Goal: Information Seeking & Learning: Learn about a topic

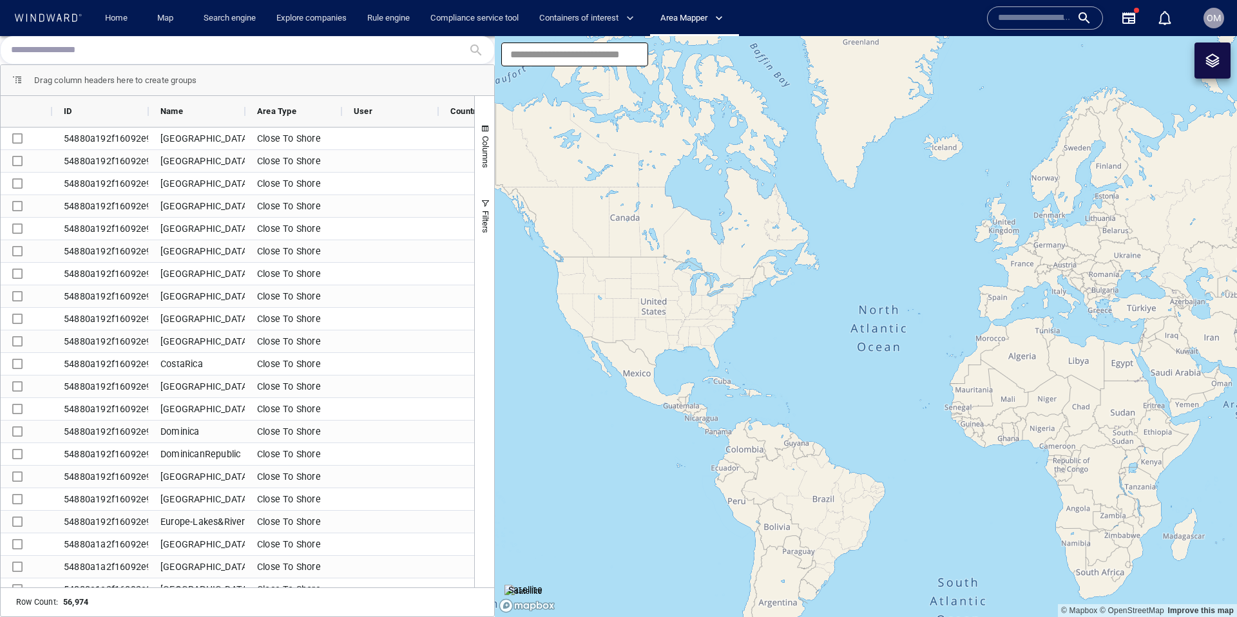
click at [88, 47] on input "text" at bounding box center [237, 50] width 452 height 19
paste input "**********"
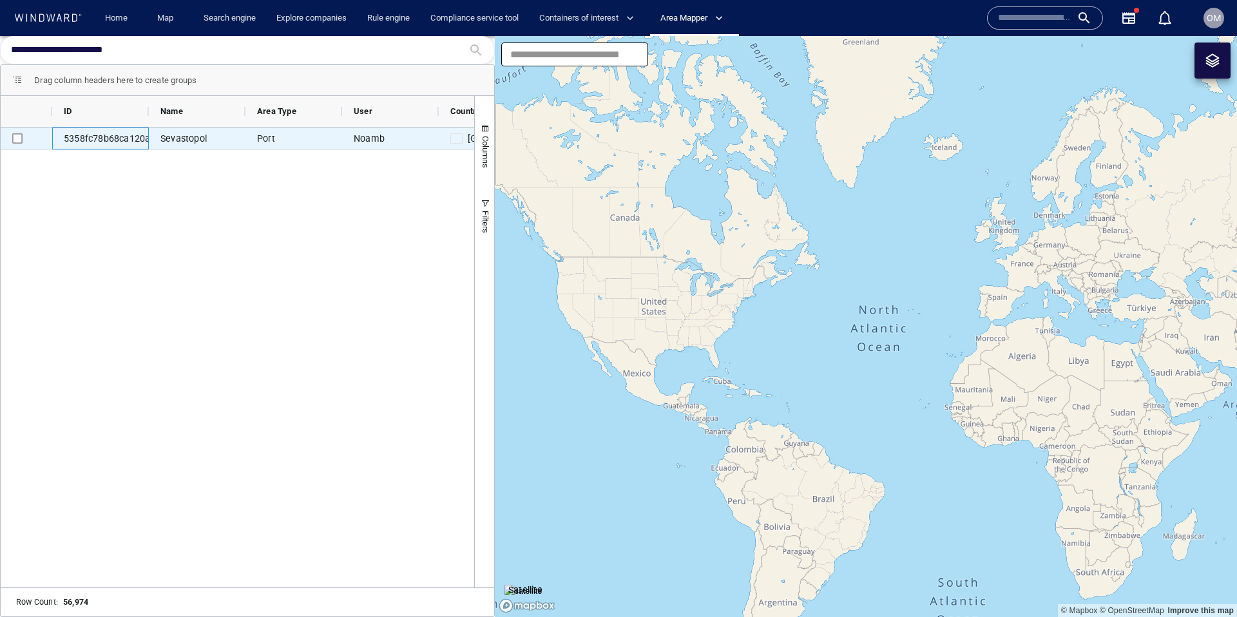
click at [128, 138] on div "5358fc78b68ca120a07dbcc9" at bounding box center [100, 139] width 97 height 22
click at [180, 139] on div "Sevastopol" at bounding box center [197, 139] width 97 height 22
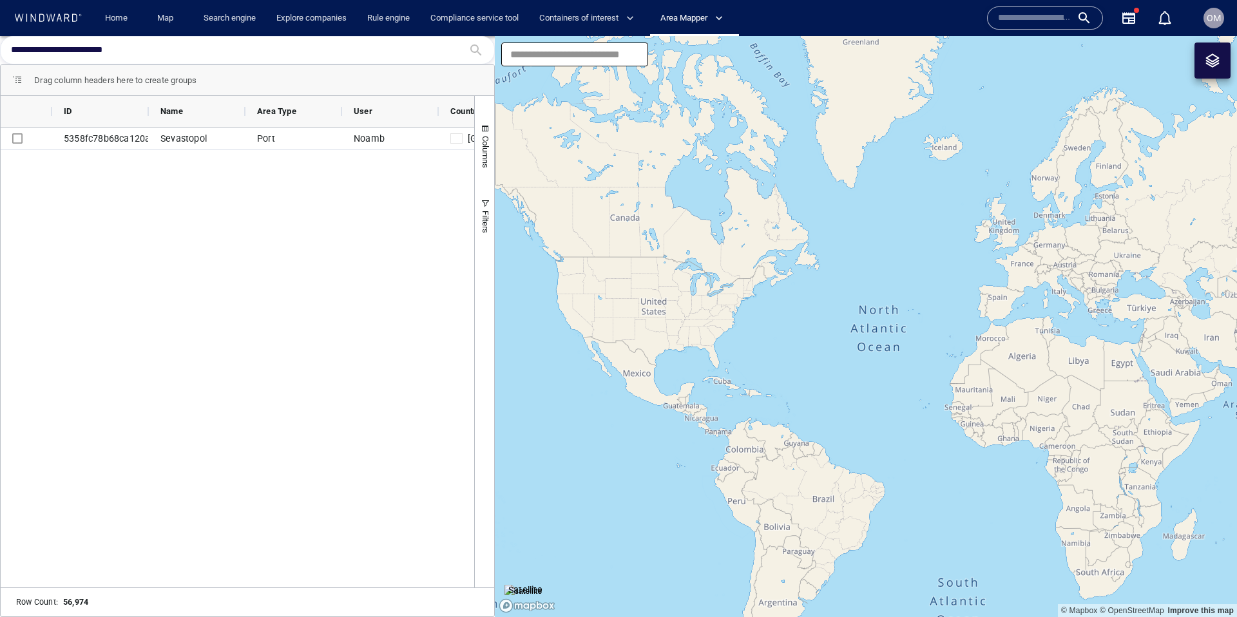
drag, startPoint x: 1063, startPoint y: 253, endPoint x: 847, endPoint y: 253, distance: 215.9
click at [835, 249] on canvas "Map" at bounding box center [866, 326] width 742 height 581
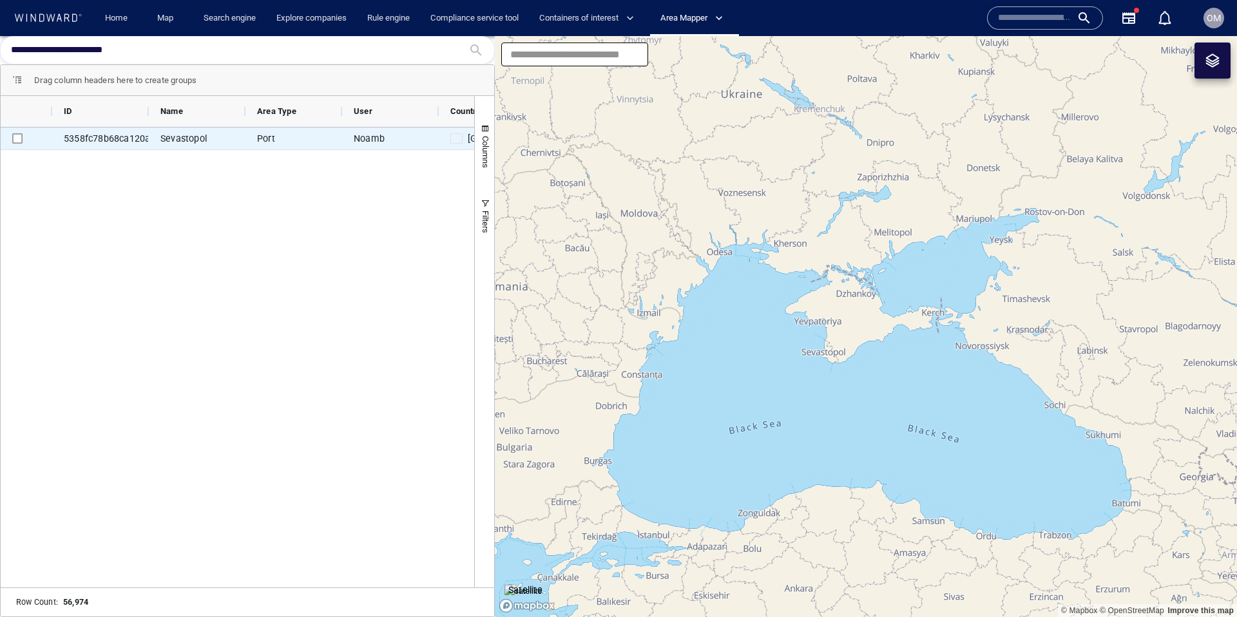
click at [381, 142] on div "Noamb" at bounding box center [390, 139] width 97 height 22
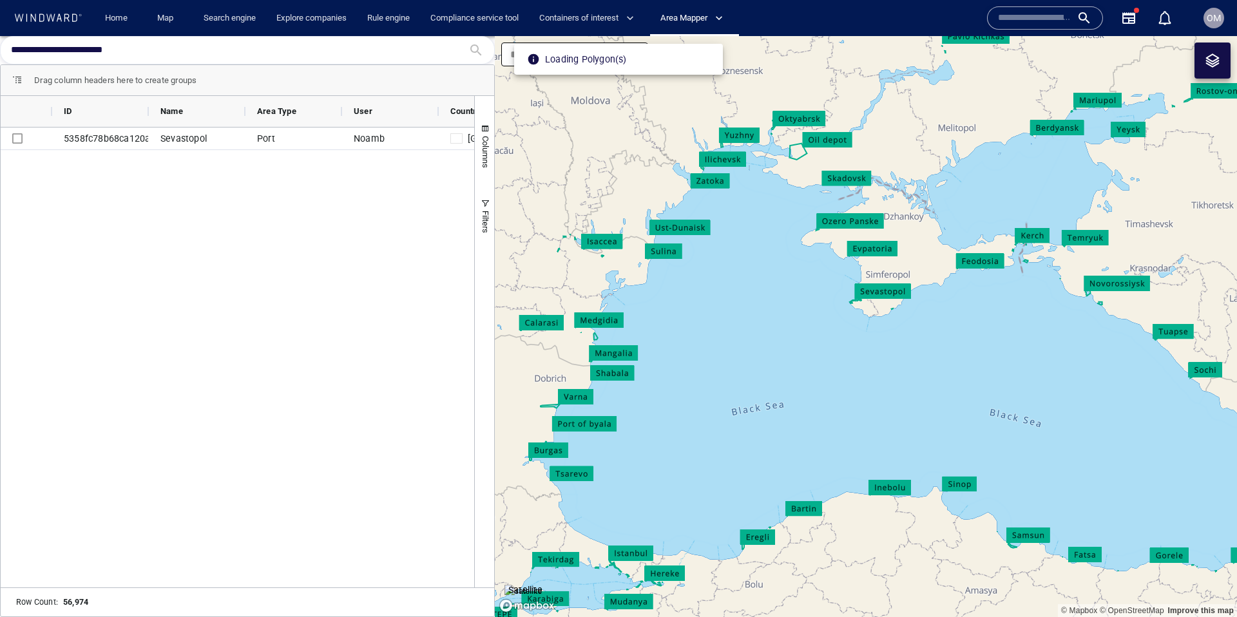
drag, startPoint x: 798, startPoint y: 313, endPoint x: 771, endPoint y: 323, distance: 29.3
click at [774, 323] on canvas "Map" at bounding box center [866, 326] width 742 height 581
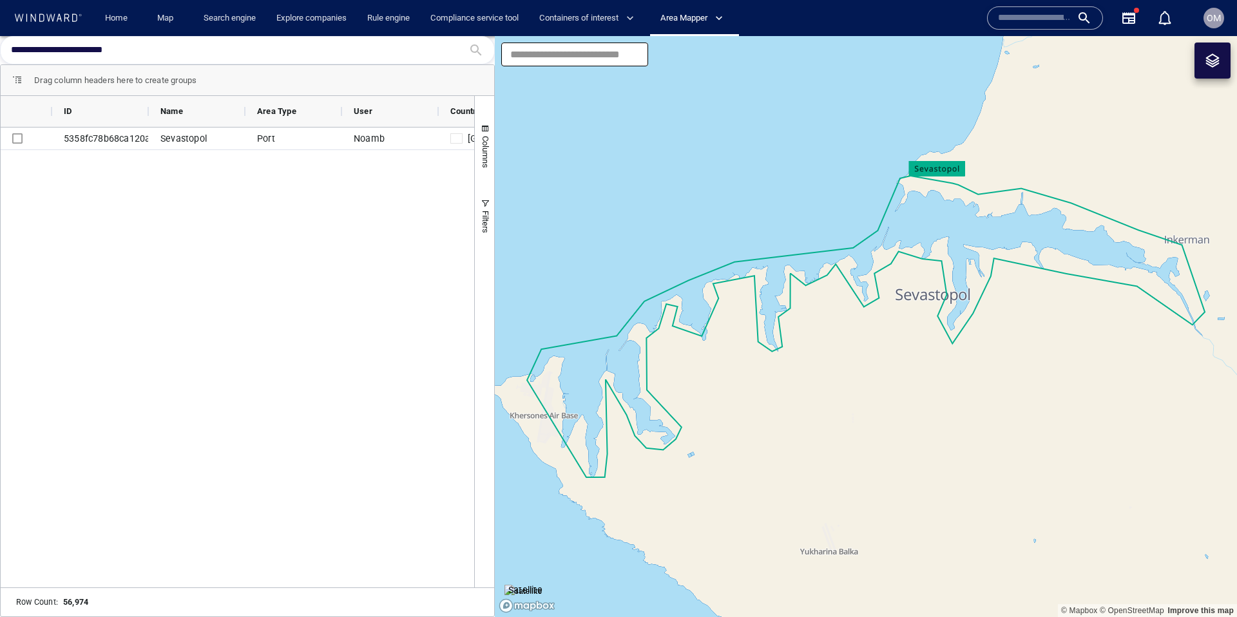
click at [161, 51] on input "**********" at bounding box center [237, 50] width 452 height 19
paste input "text"
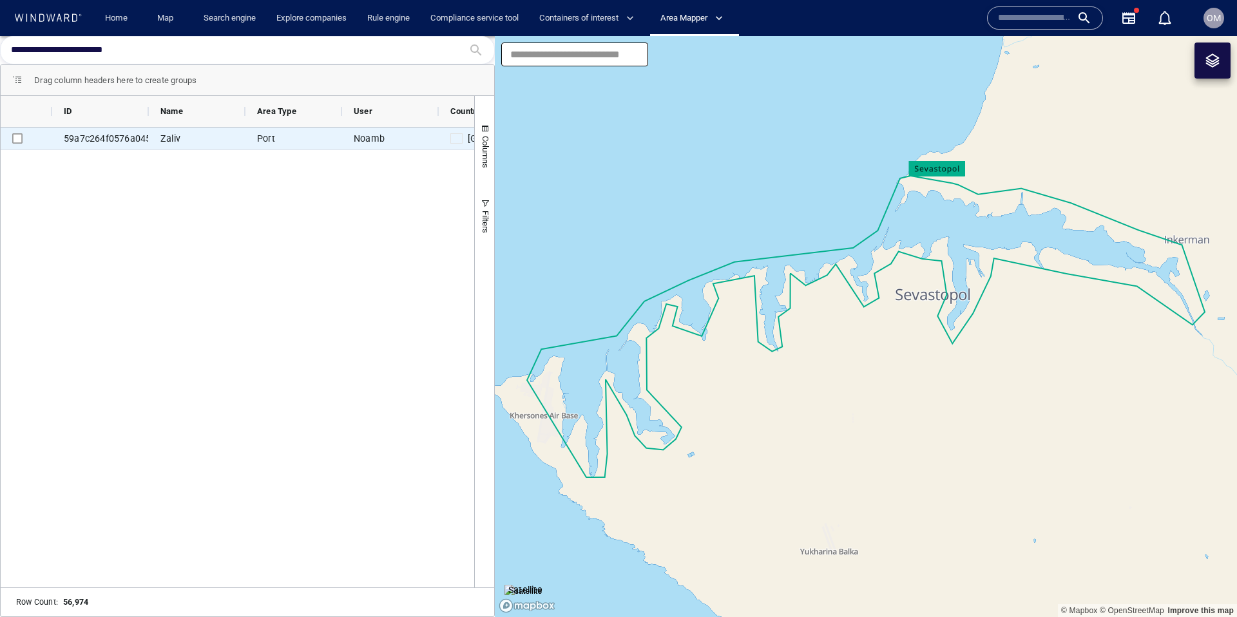
click at [335, 146] on div "Port" at bounding box center [293, 139] width 97 height 22
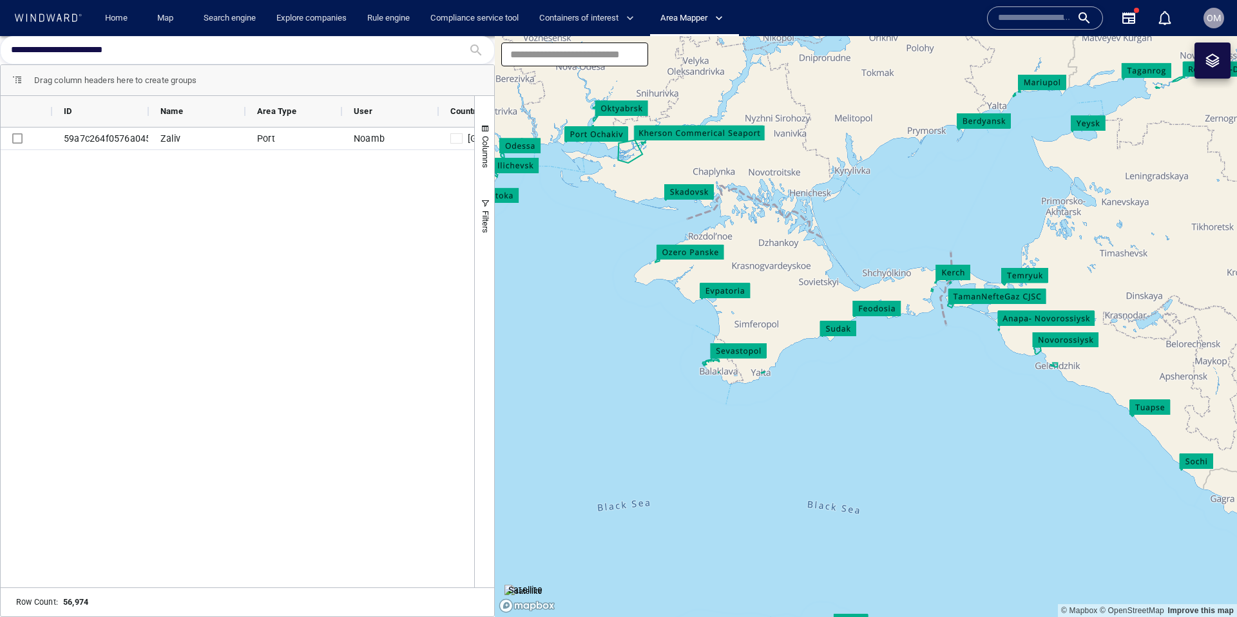
click at [142, 48] on input "**********" at bounding box center [237, 50] width 452 height 19
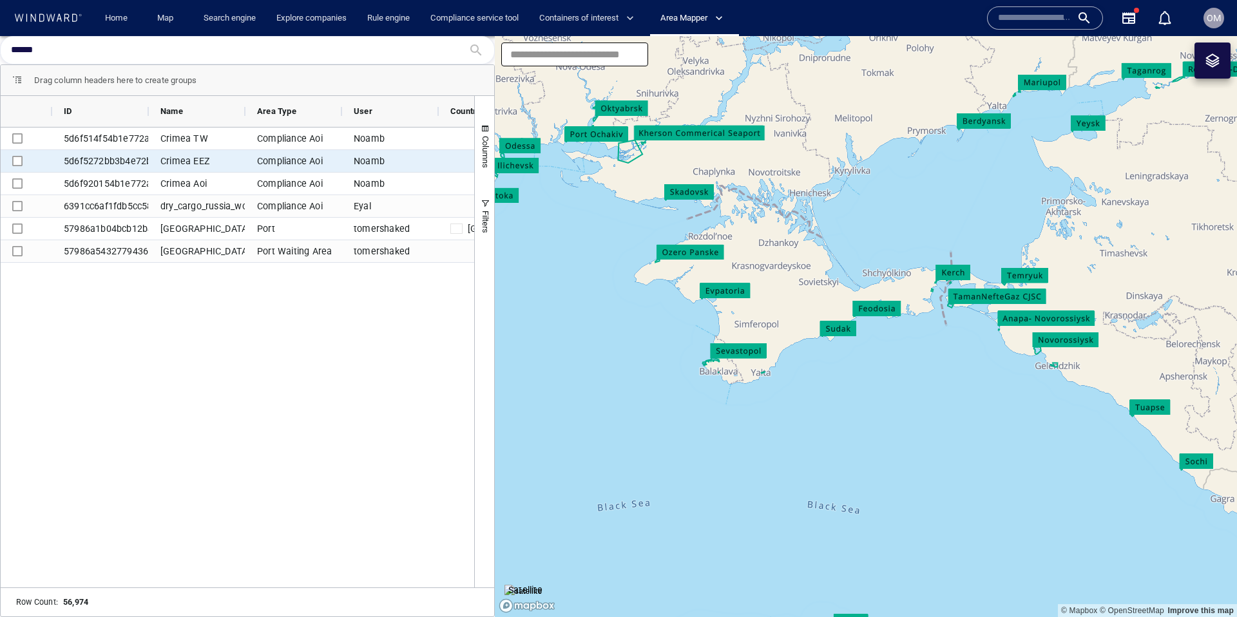
type input "******"
click at [175, 159] on div "Crimea EEZ" at bounding box center [197, 161] width 97 height 22
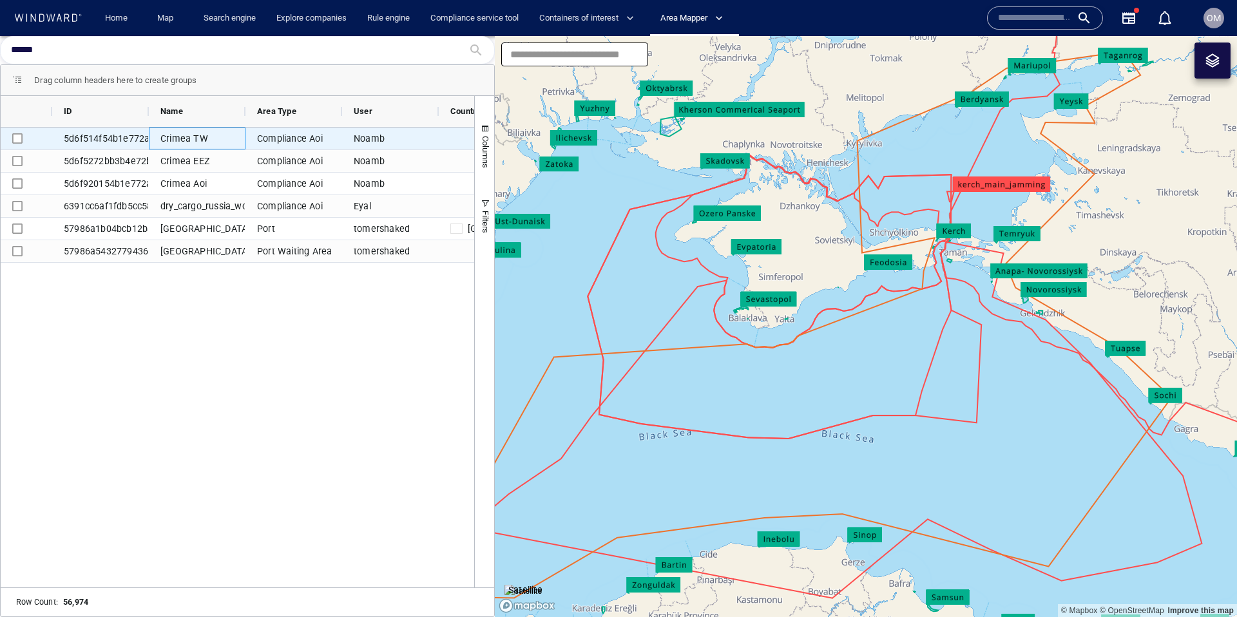
click at [190, 137] on div "Crimea TW" at bounding box center [197, 139] width 97 height 22
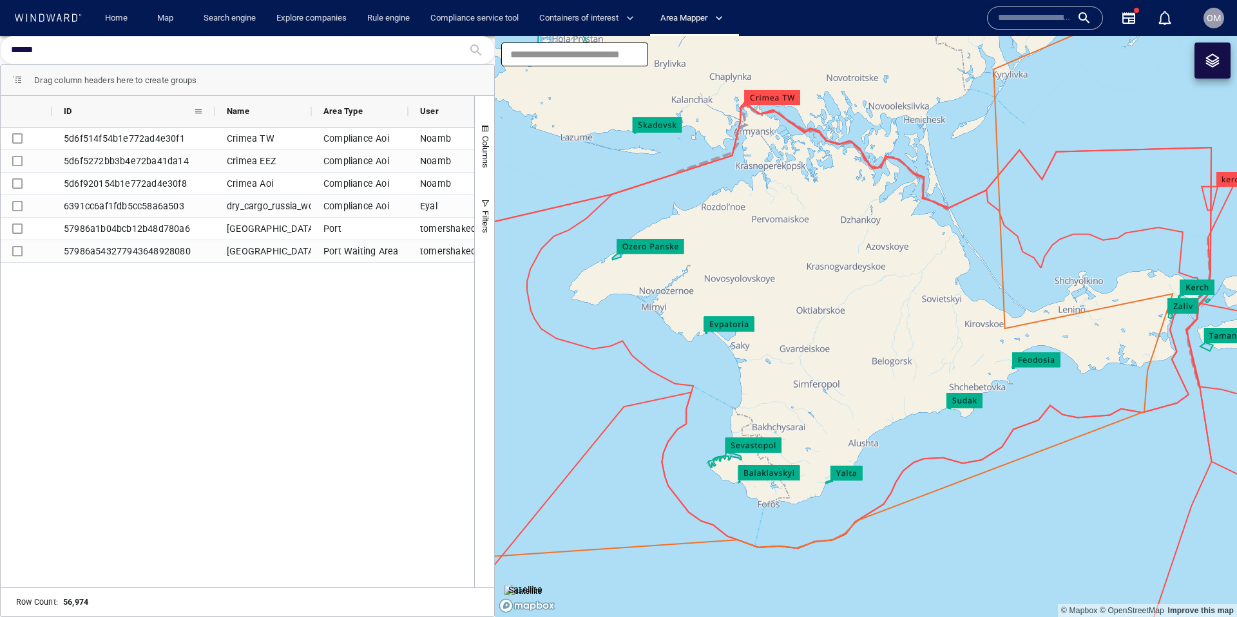
drag, startPoint x: 148, startPoint y: 117, endPoint x: 241, endPoint y: 139, distance: 95.3
click at [215, 120] on div at bounding box center [215, 111] width 5 height 31
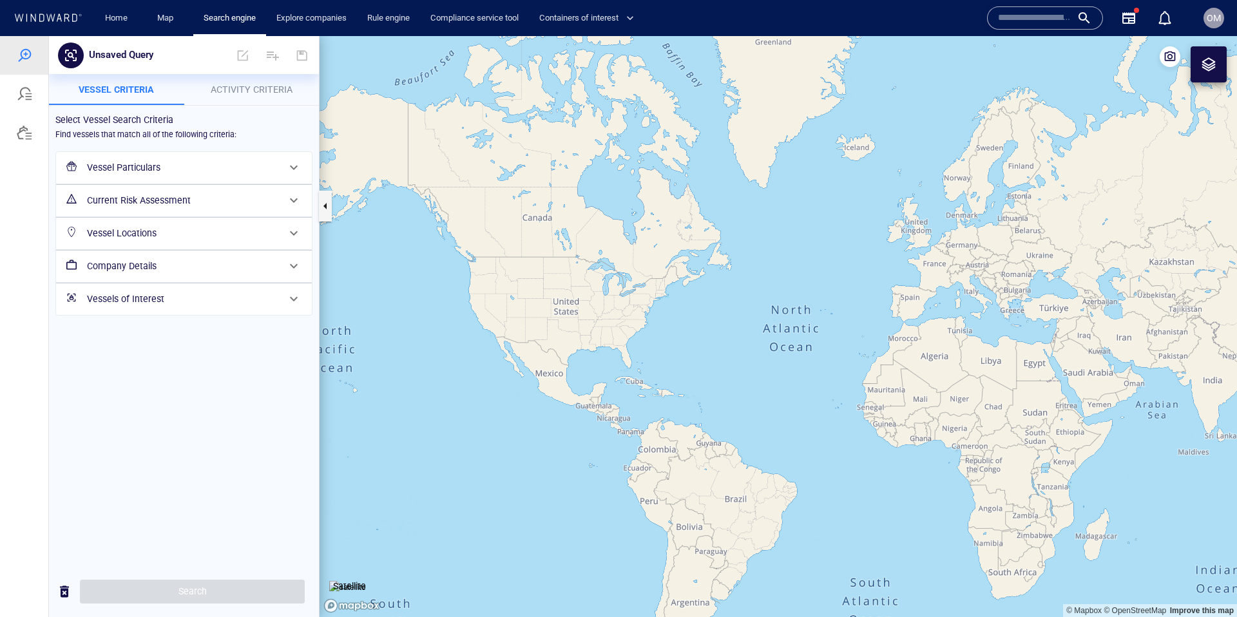
click at [235, 90] on span "Activity Criteria" at bounding box center [252, 89] width 82 height 10
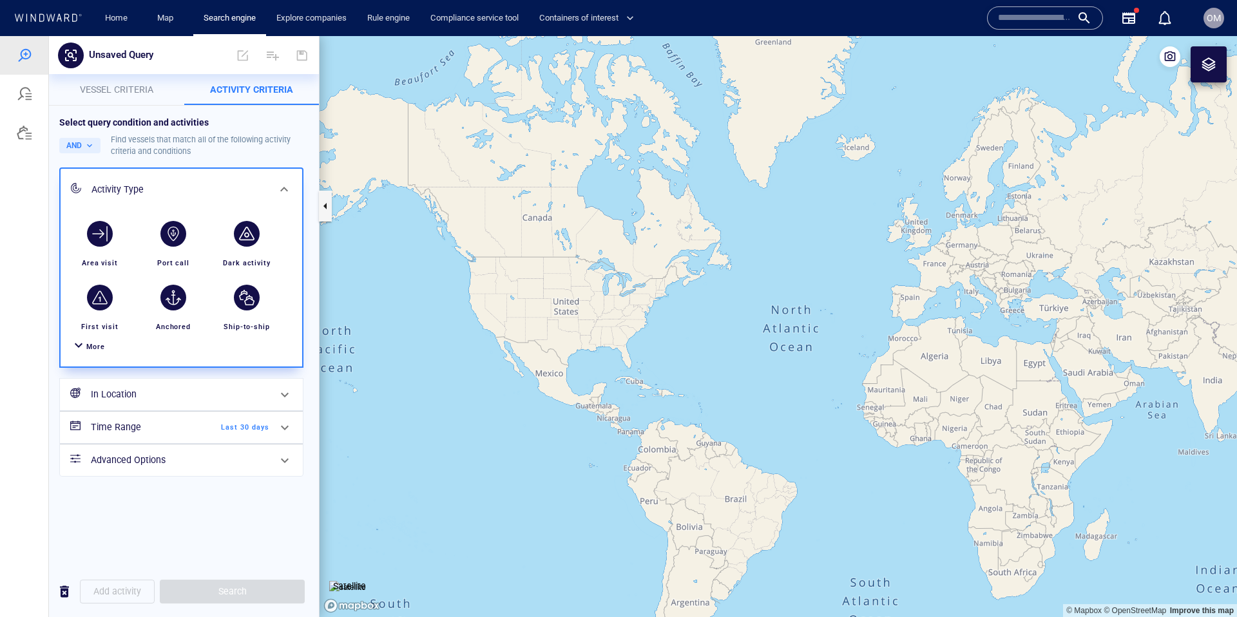
click at [187, 395] on h6 "In Location" at bounding box center [180, 395] width 178 height 16
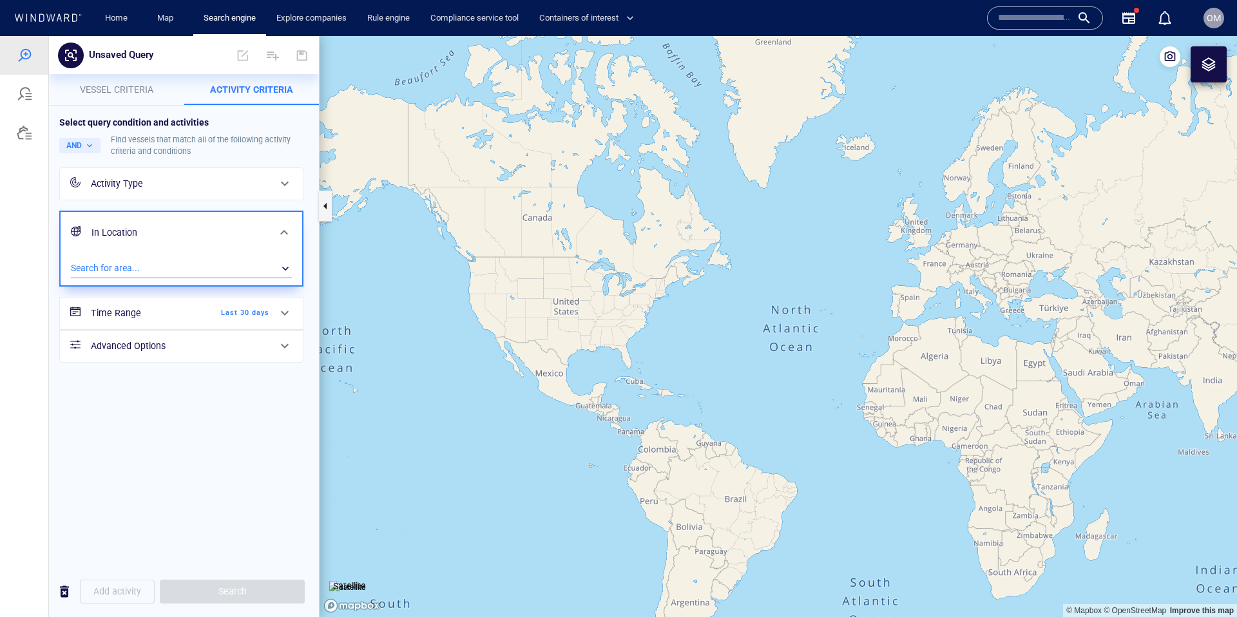
click at [169, 260] on div "​" at bounding box center [181, 268] width 221 height 19
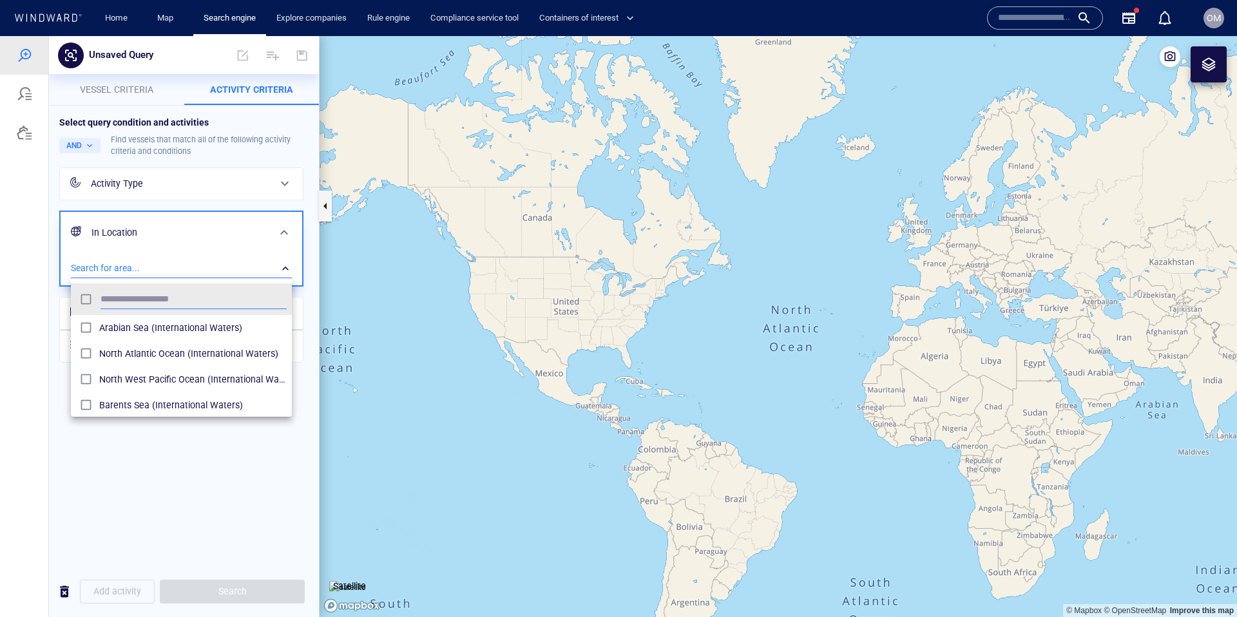
scroll to position [129, 221]
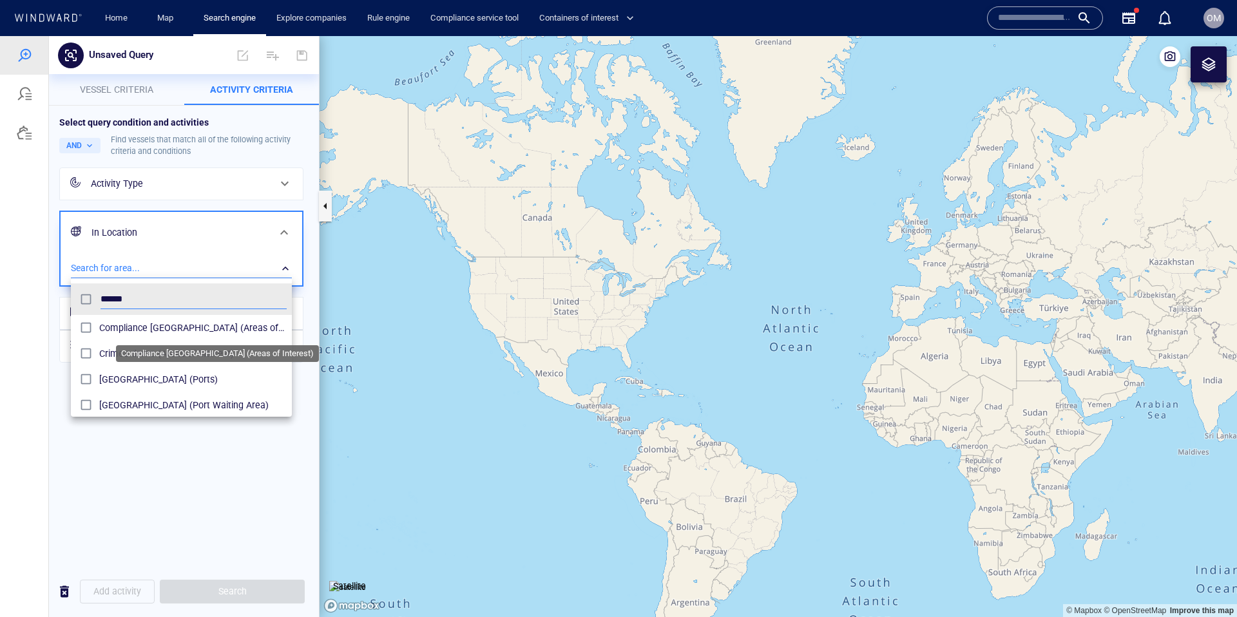
type input "******"
click at [138, 330] on span "Compliance Crimea (Areas of Interest)" at bounding box center [192, 327] width 187 height 15
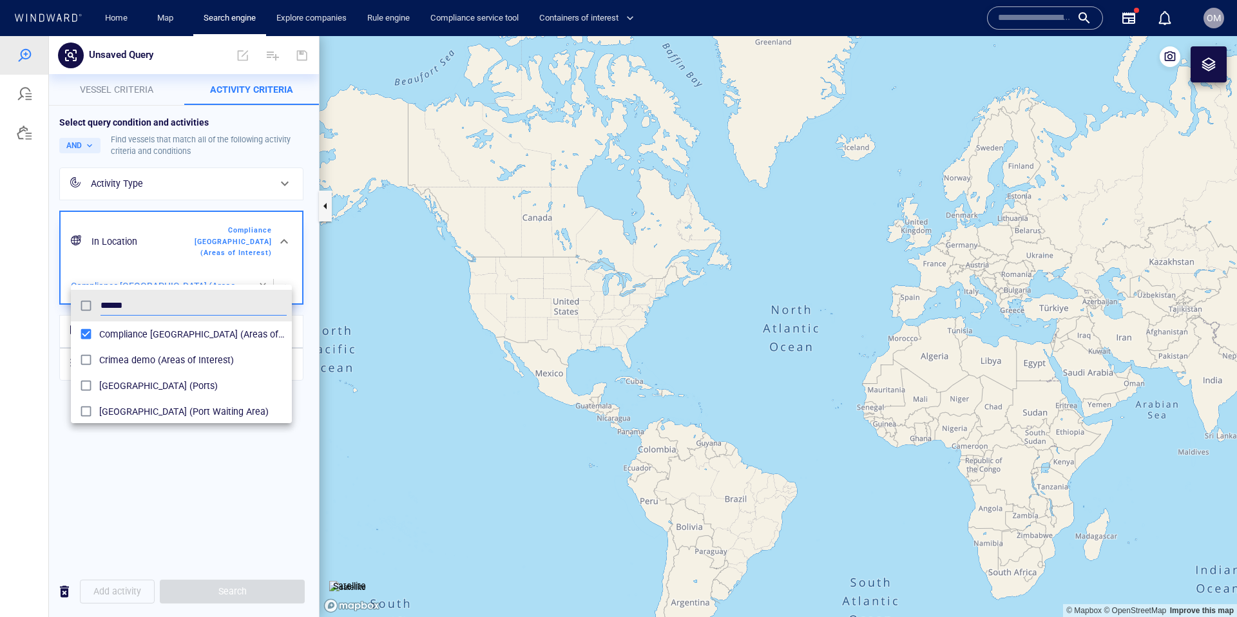
click at [1057, 283] on div at bounding box center [618, 326] width 1237 height 581
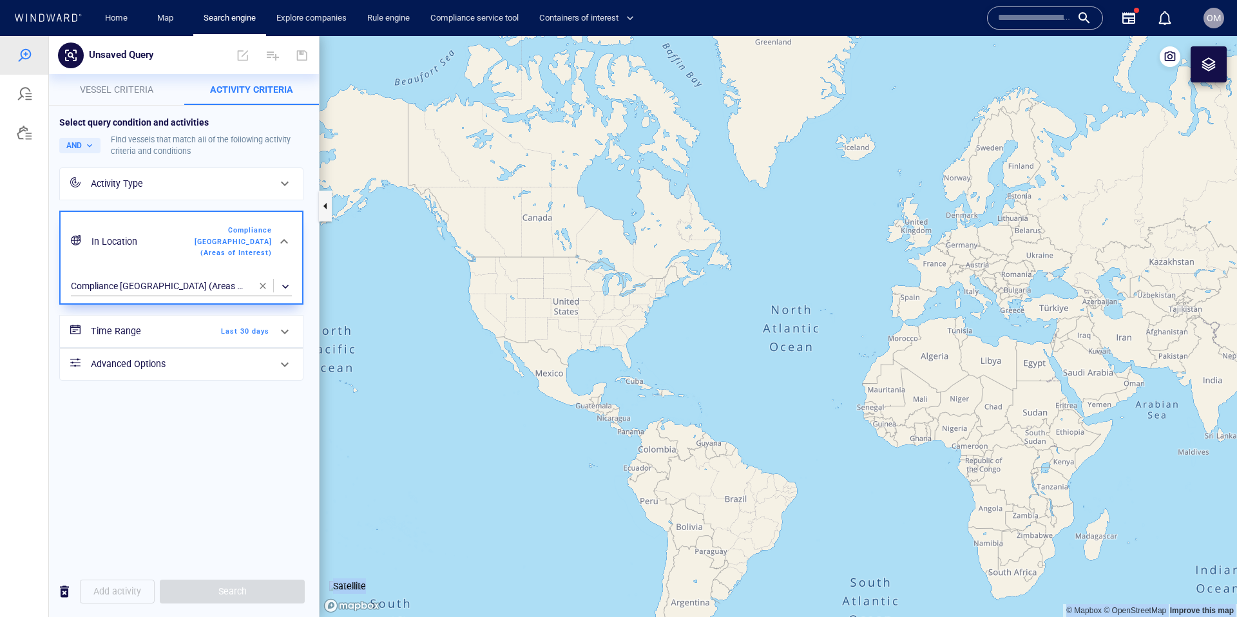
drag, startPoint x: 959, startPoint y: 303, endPoint x: 896, endPoint y: 306, distance: 63.2
drag, startPoint x: 925, startPoint y: 299, endPoint x: 635, endPoint y: 307, distance: 290.1
click at [635, 307] on canvas "Map" at bounding box center [779, 326] width 918 height 581
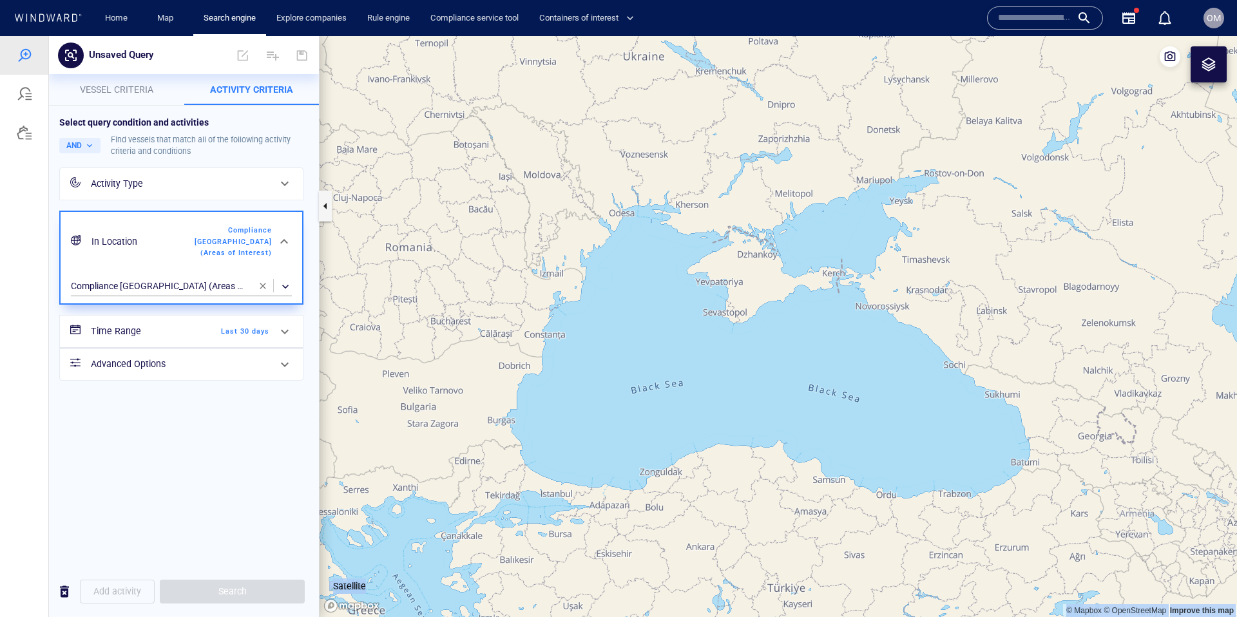
click at [190, 188] on div "Activity Type" at bounding box center [180, 184] width 178 height 16
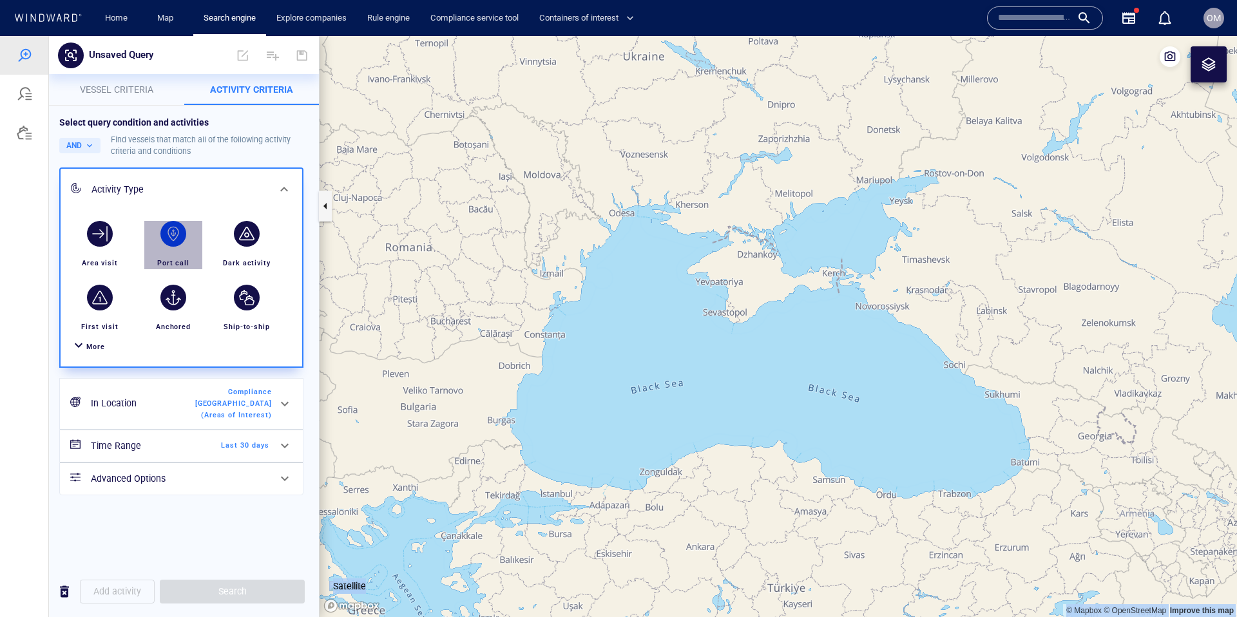
click at [177, 229] on div "button" at bounding box center [173, 234] width 26 height 26
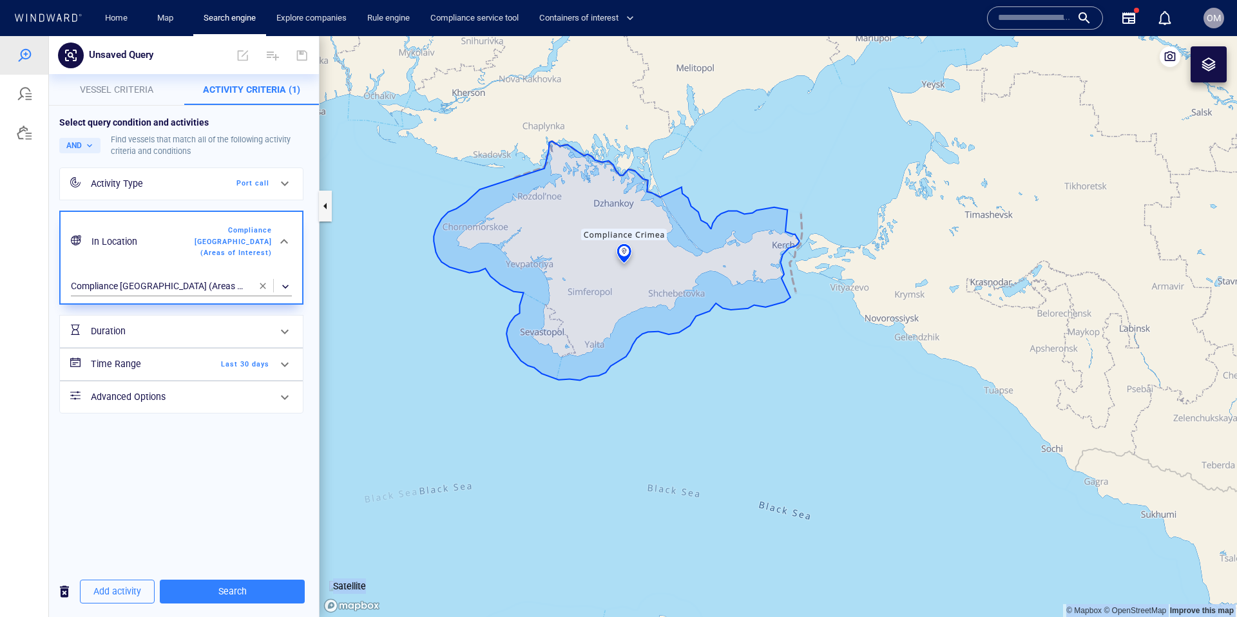
drag, startPoint x: 474, startPoint y: 316, endPoint x: 524, endPoint y: 332, distance: 52.0
click at [524, 332] on canvas "Map" at bounding box center [779, 326] width 918 height 581
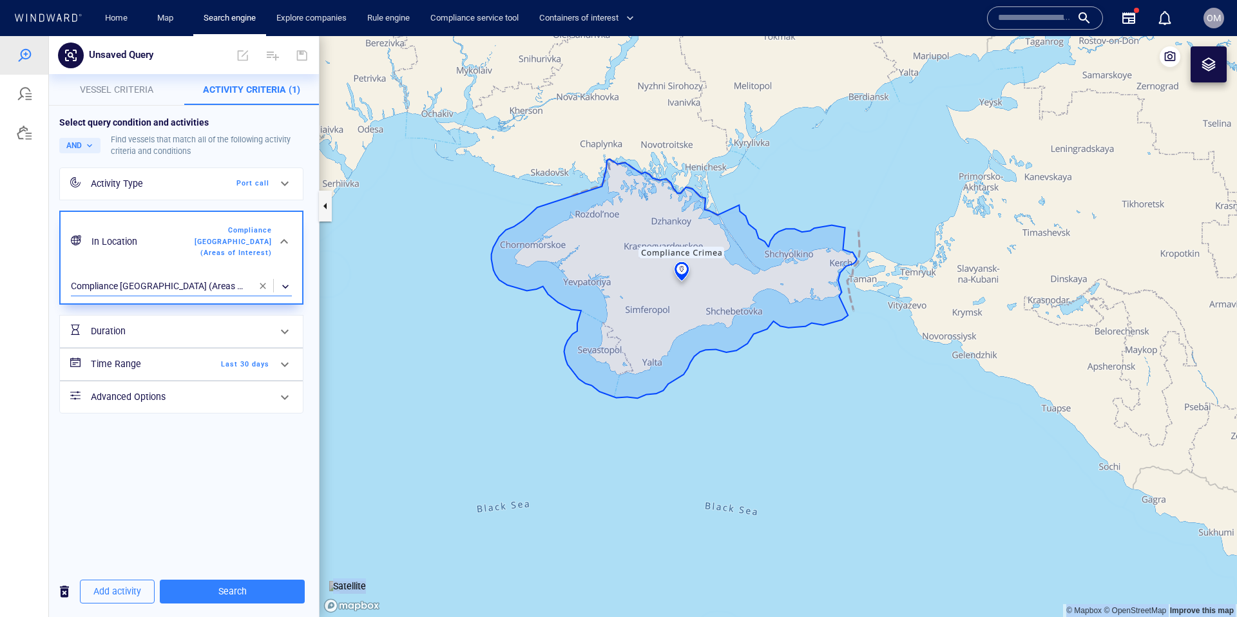
click at [237, 277] on div "​" at bounding box center [181, 286] width 221 height 19
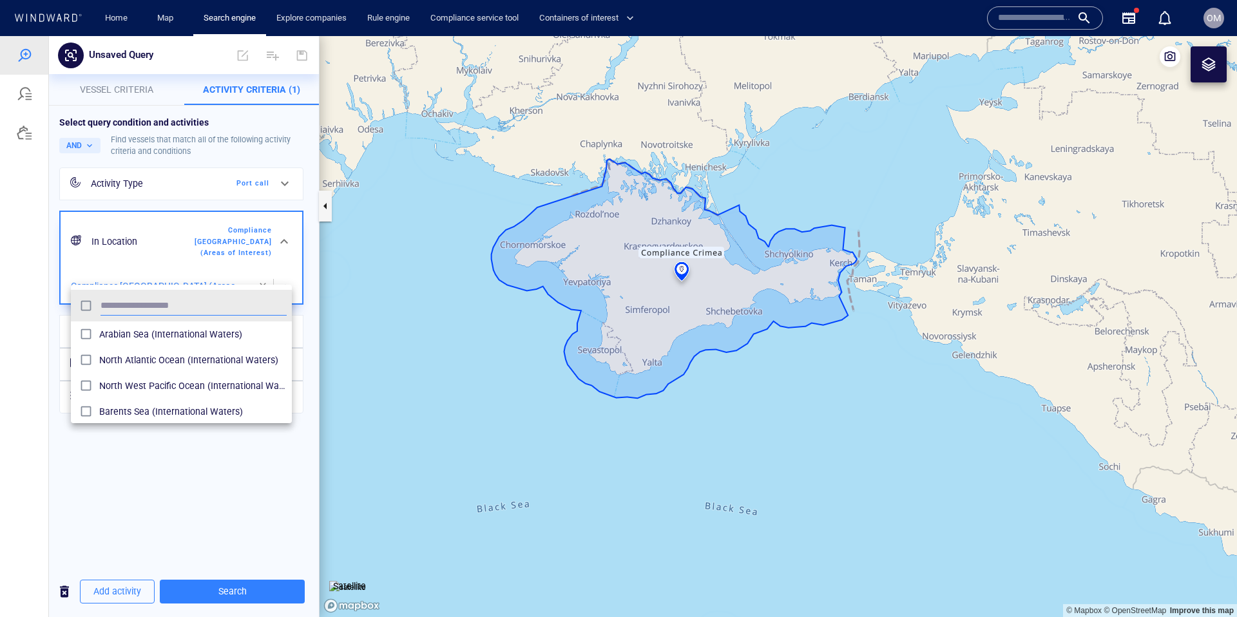
scroll to position [129, 221]
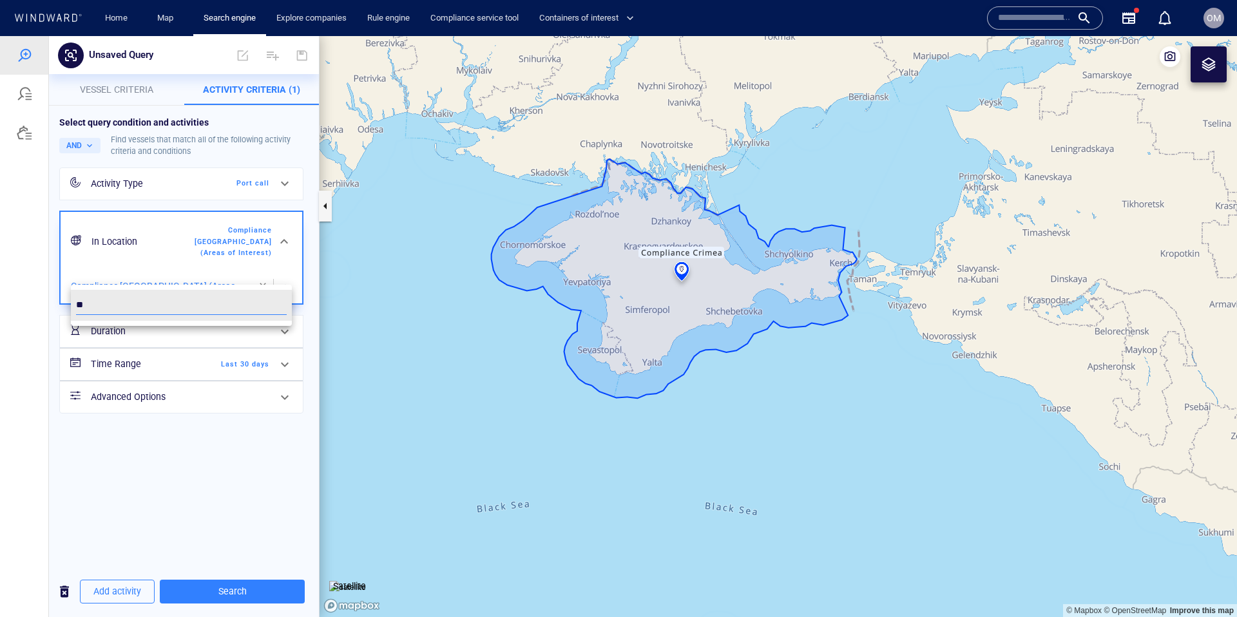
type input "*"
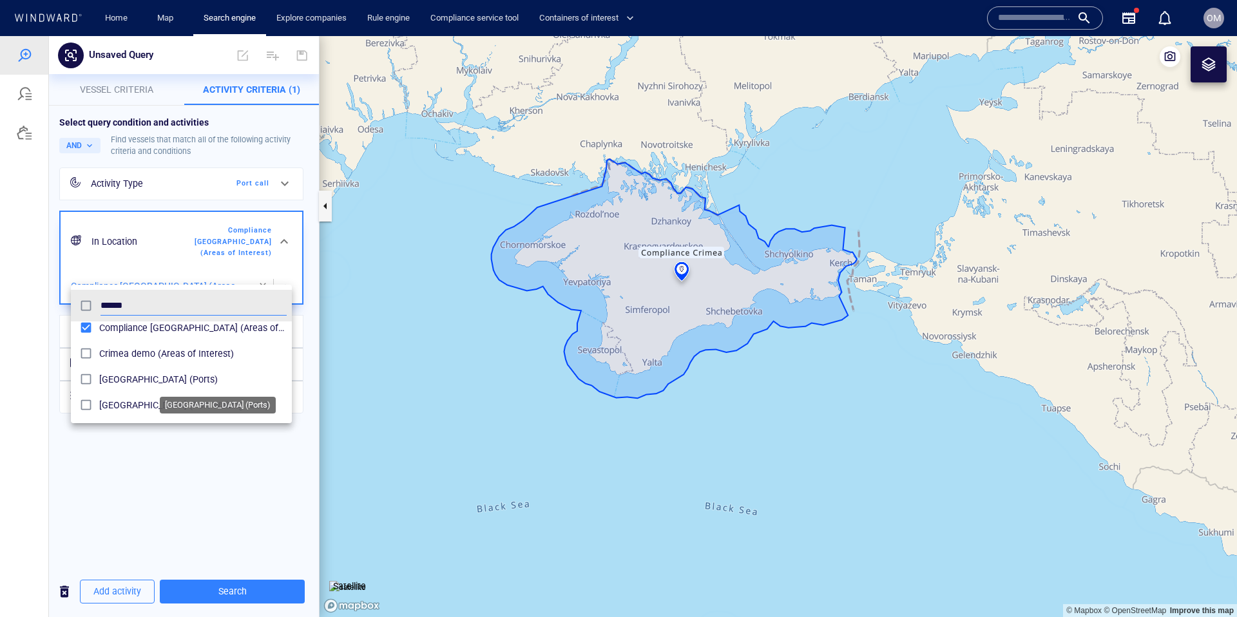
scroll to position [0, 0]
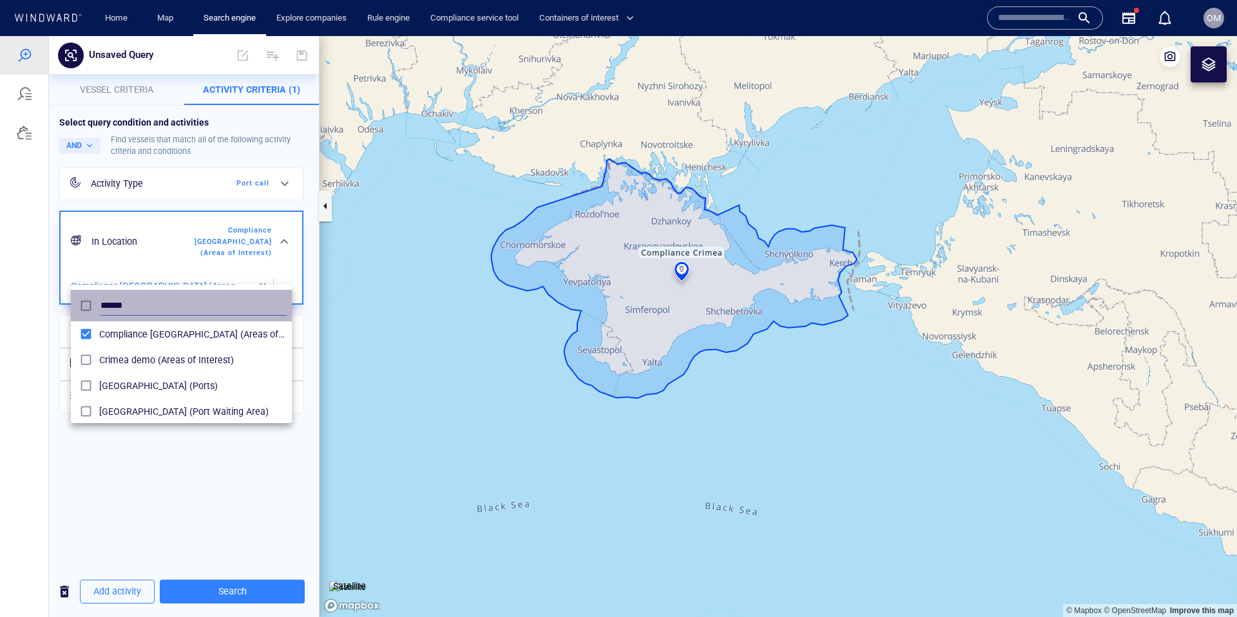
drag, startPoint x: 132, startPoint y: 305, endPoint x: 99, endPoint y: 305, distance: 32.9
click at [101, 305] on input "******" at bounding box center [194, 305] width 186 height 19
type input "******"
click at [262, 274] on div at bounding box center [618, 326] width 1237 height 581
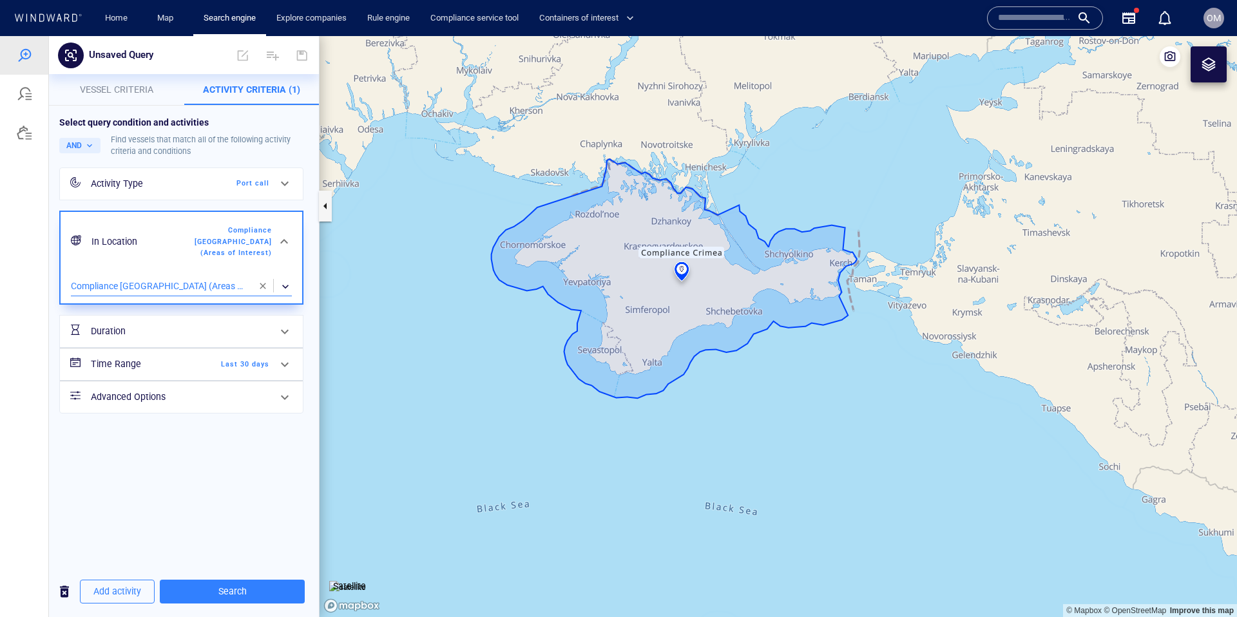
click at [262, 281] on span "button" at bounding box center [263, 286] width 10 height 10
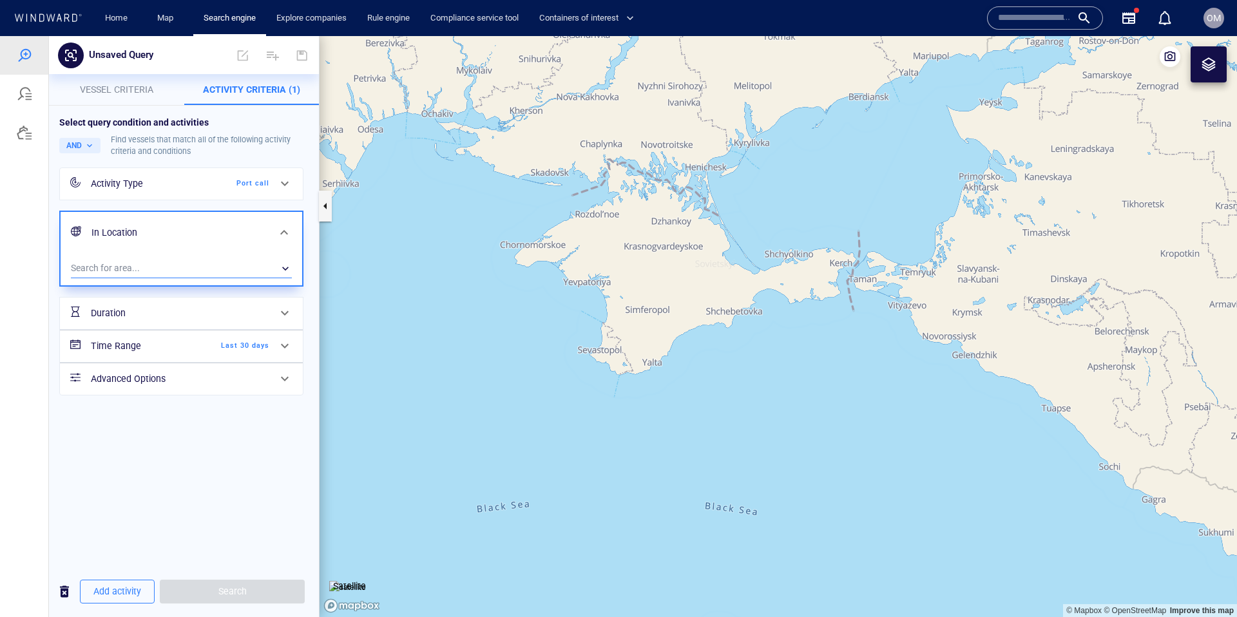
click at [210, 267] on div "​" at bounding box center [181, 268] width 221 height 19
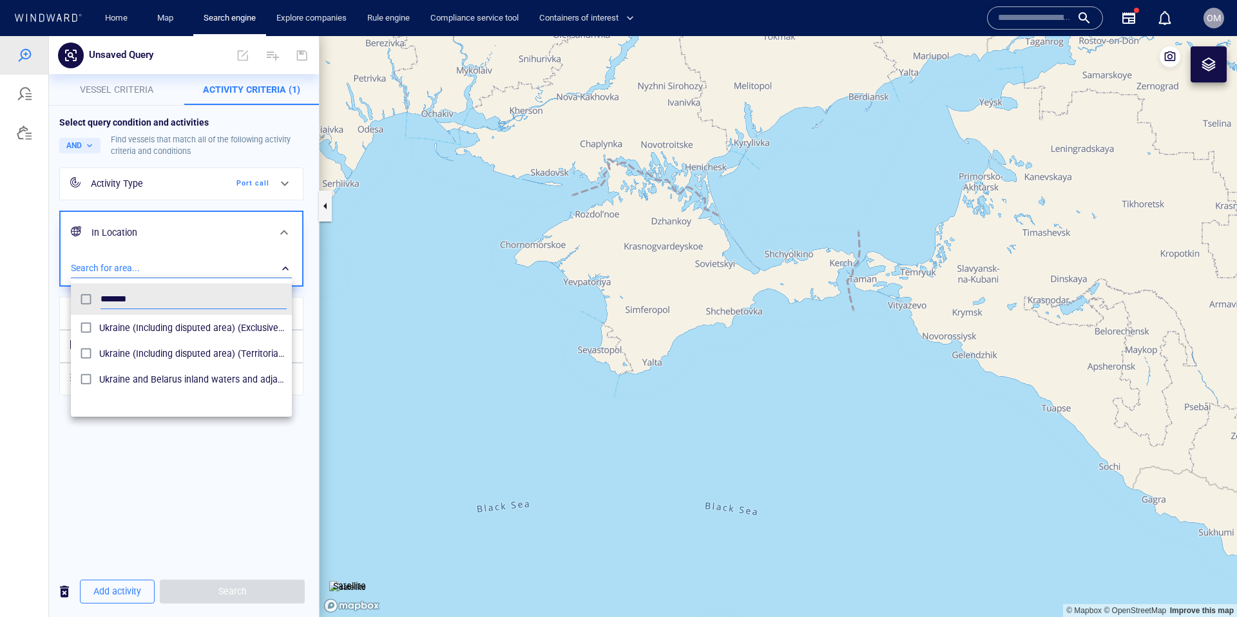
scroll to position [129, 221]
type input "*******"
click at [184, 333] on span "Ukraine (Including disputed area) (Exclusive Economic Zones)" at bounding box center [192, 327] width 187 height 15
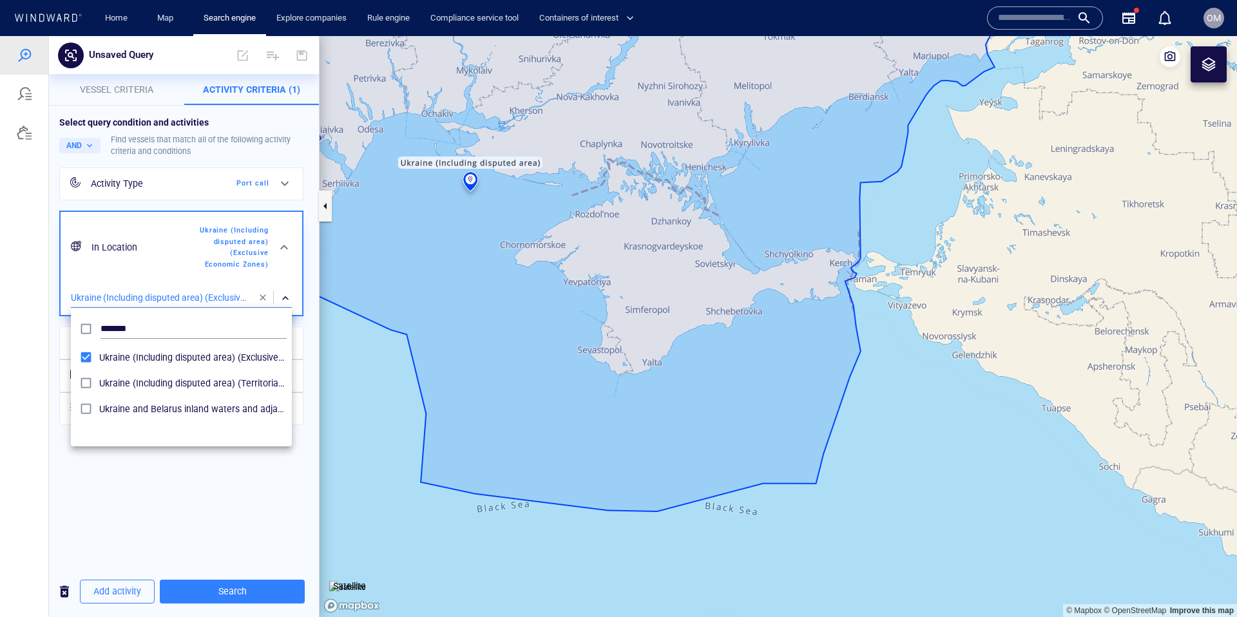
drag, startPoint x: 1052, startPoint y: 379, endPoint x: 977, endPoint y: 374, distance: 75.5
click at [1052, 379] on div at bounding box center [618, 326] width 1237 height 581
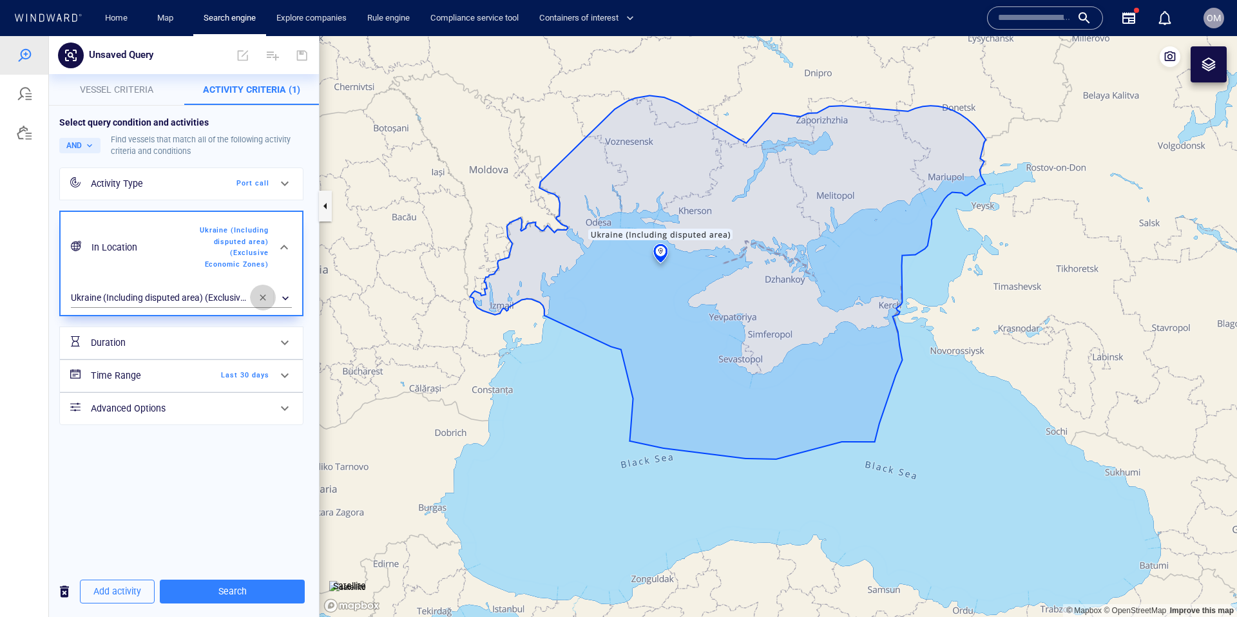
click at [256, 296] on button "button" at bounding box center [263, 298] width 26 height 26
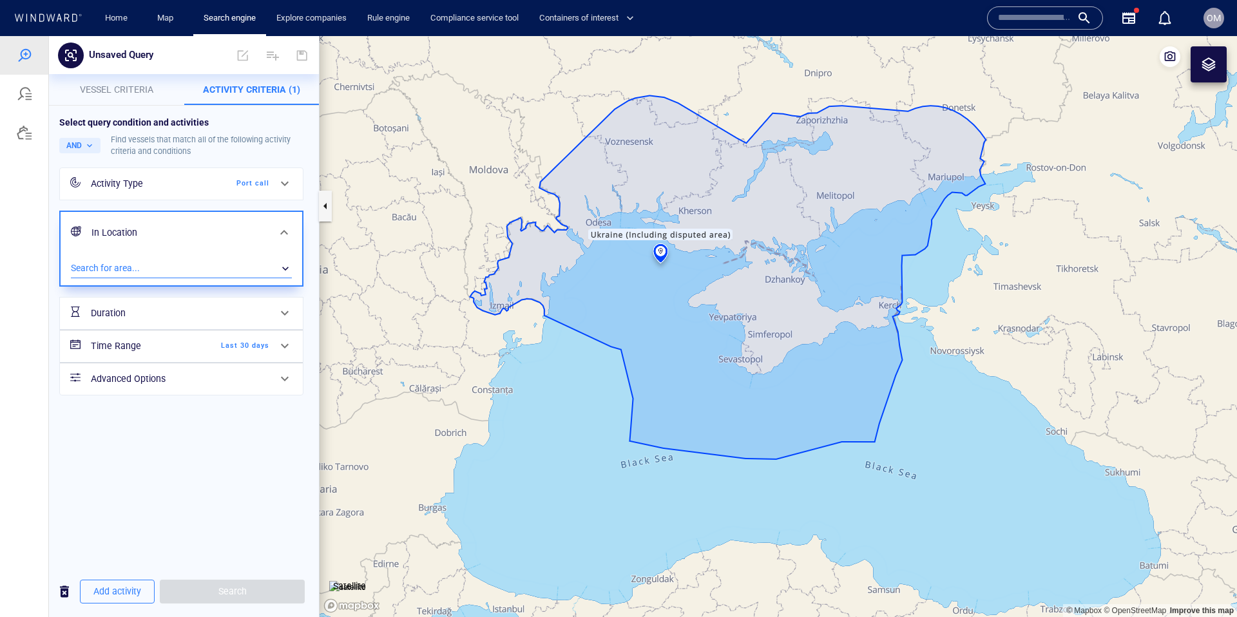
click at [159, 273] on div "​" at bounding box center [181, 268] width 221 height 19
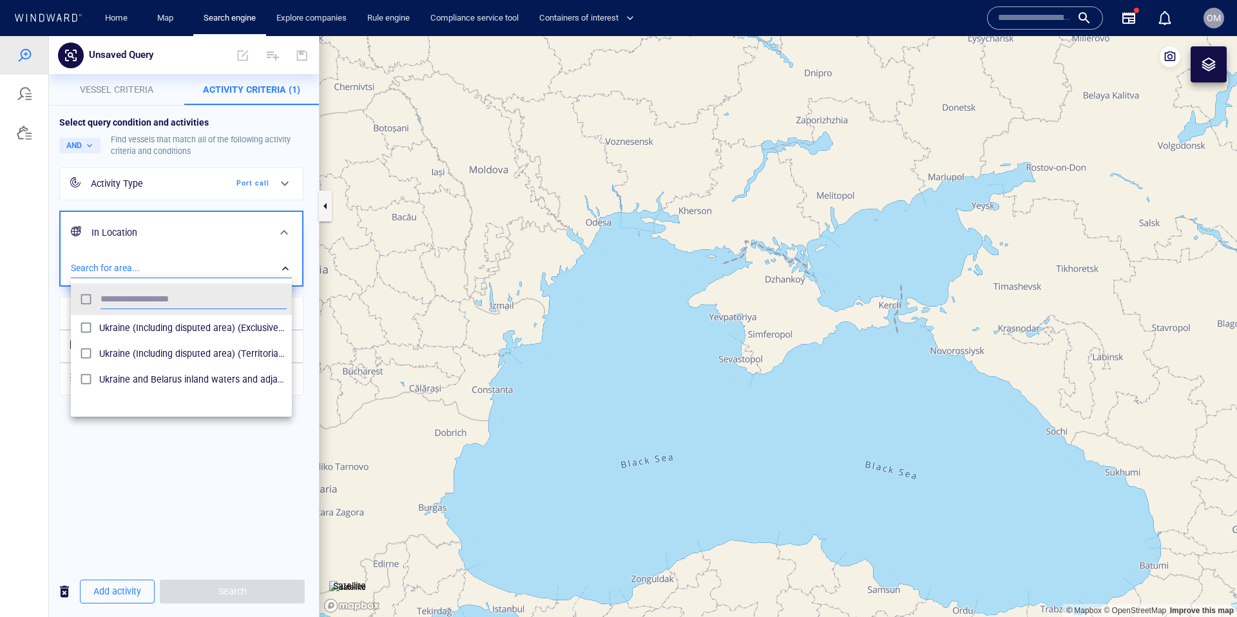
scroll to position [129, 221]
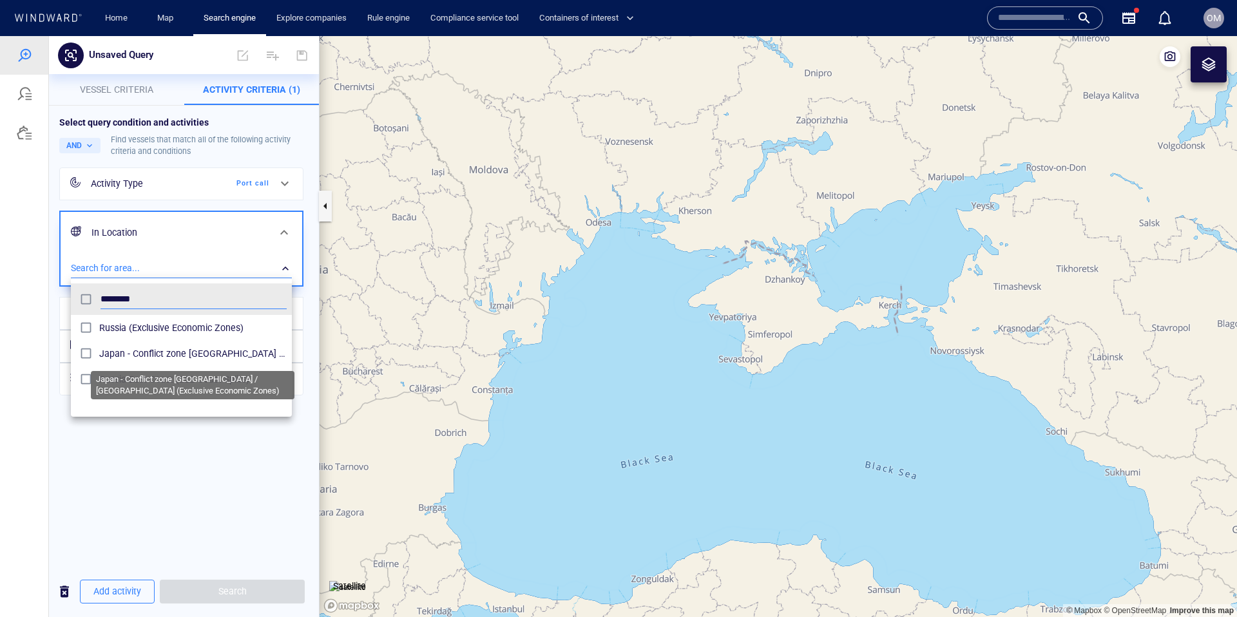
type input "********"
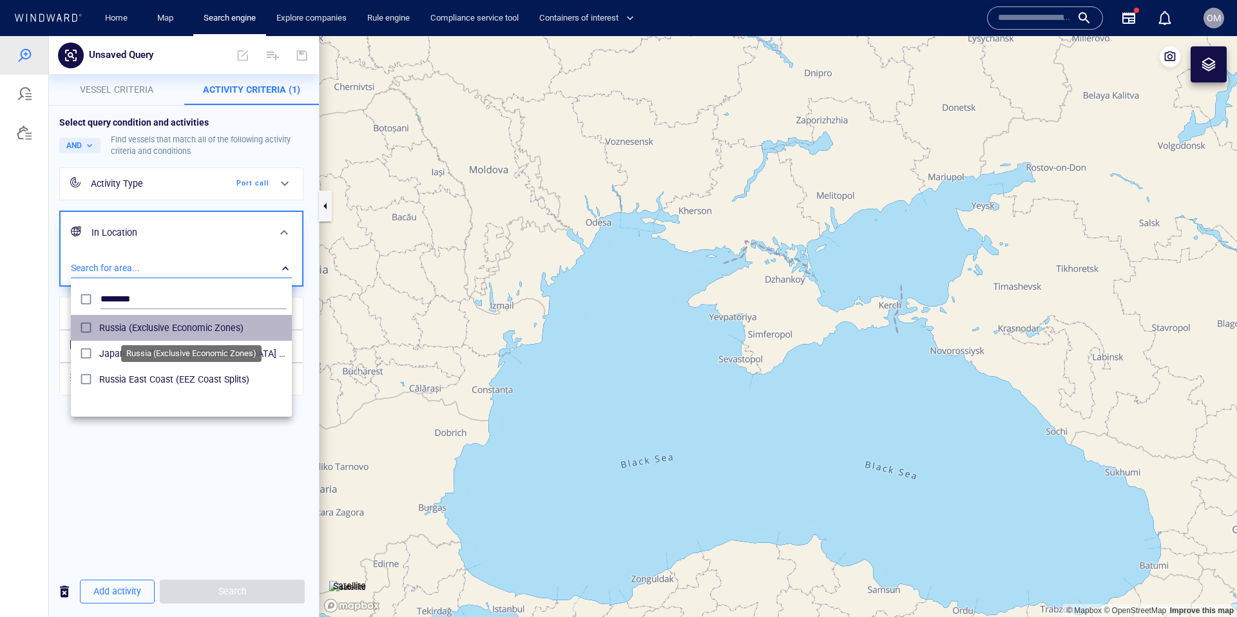
click at [154, 326] on span "Russia (Exclusive Economic Zones)" at bounding box center [192, 327] width 187 height 15
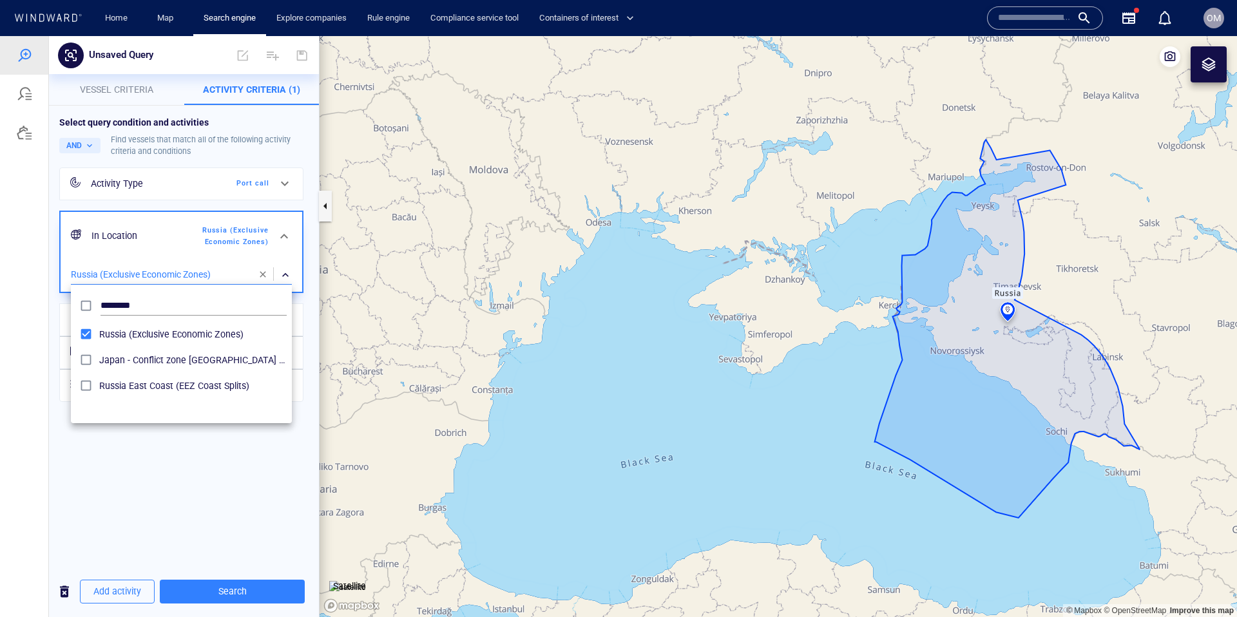
drag, startPoint x: 745, startPoint y: 378, endPoint x: 736, endPoint y: 378, distance: 9.0
click at [736, 378] on div at bounding box center [618, 326] width 1237 height 581
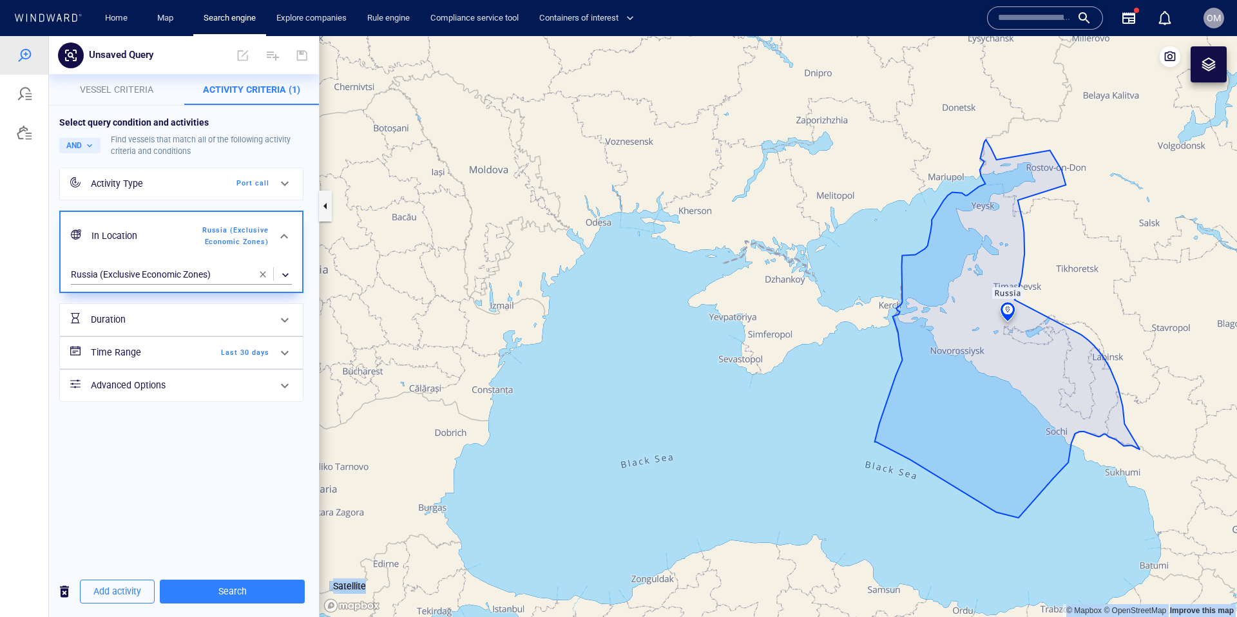
drag, startPoint x: 736, startPoint y: 378, endPoint x: 648, endPoint y: 378, distance: 87.6
